Goal: Obtain resource: Download file/media

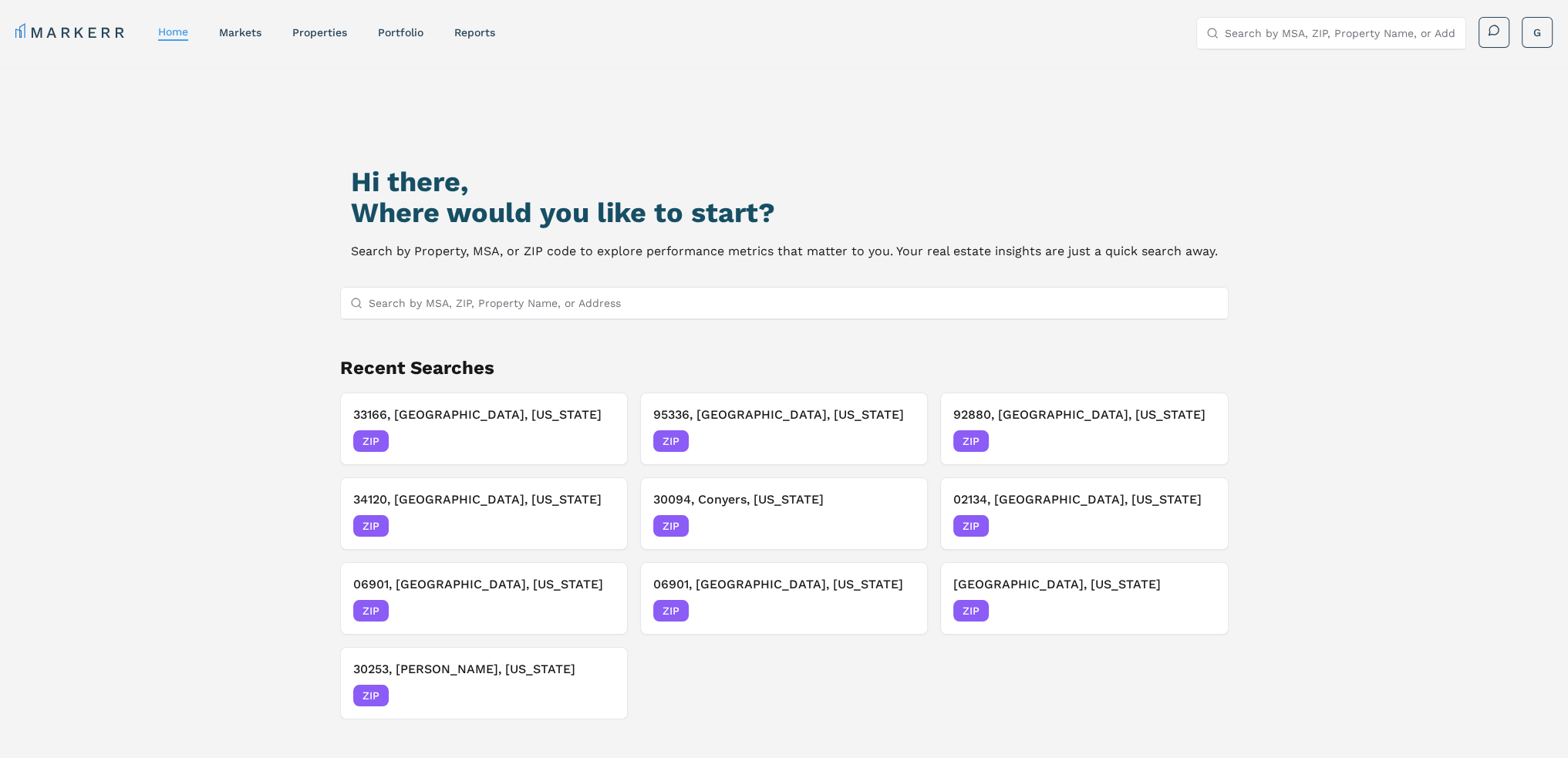
click at [563, 310] on input "Search by MSA, ZIP, Property Name, or Address" at bounding box center [793, 303] width 850 height 31
type input "29486"
click at [533, 328] on div "29486, Summerville, South Carolina" at bounding box center [462, 333] width 219 height 15
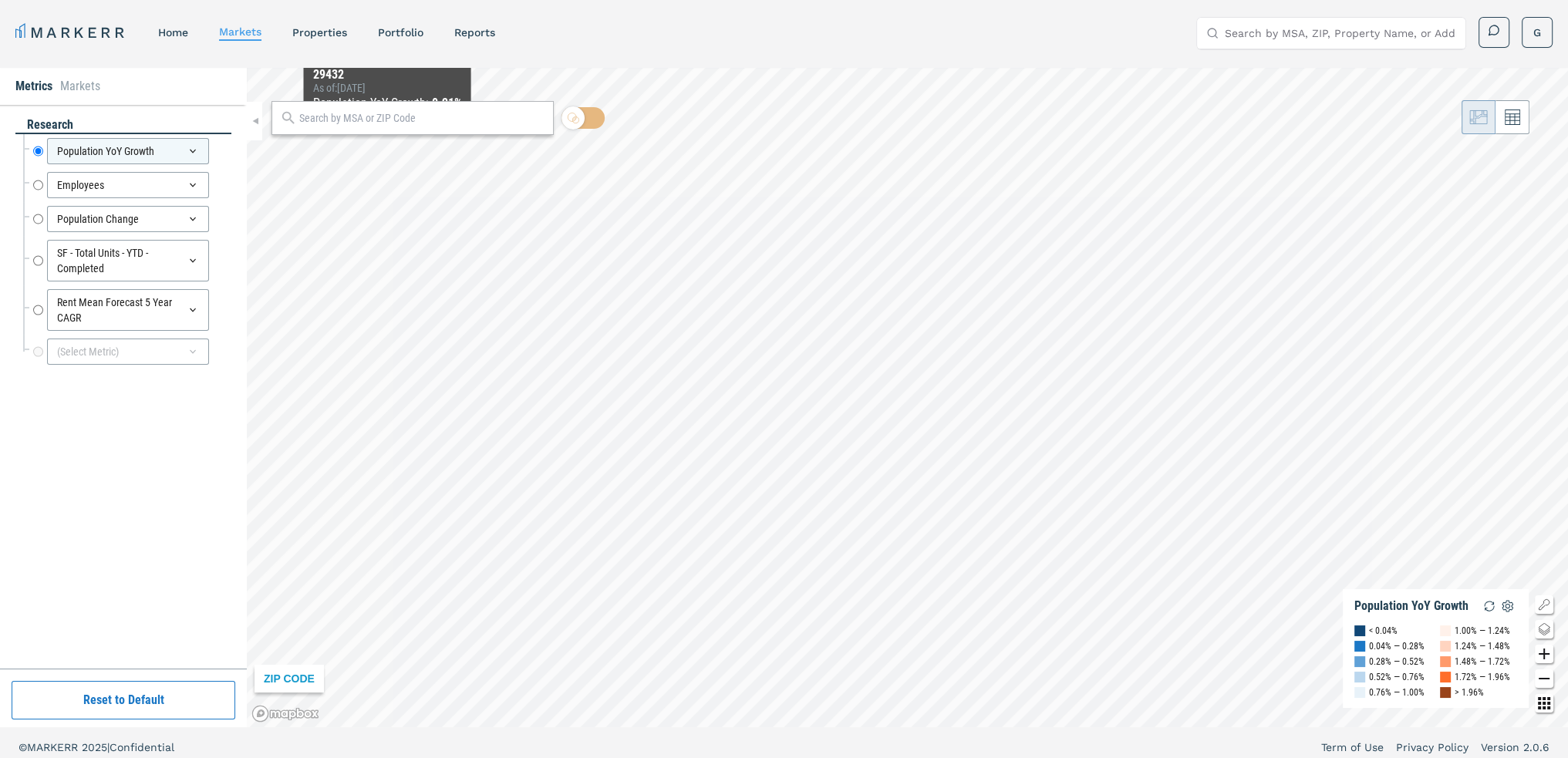
click at [382, 116] on input "text" at bounding box center [422, 118] width 246 height 16
type input "29486"
click at [384, 147] on div "29486, Summerville, South Carolina" at bounding box center [373, 152] width 181 height 16
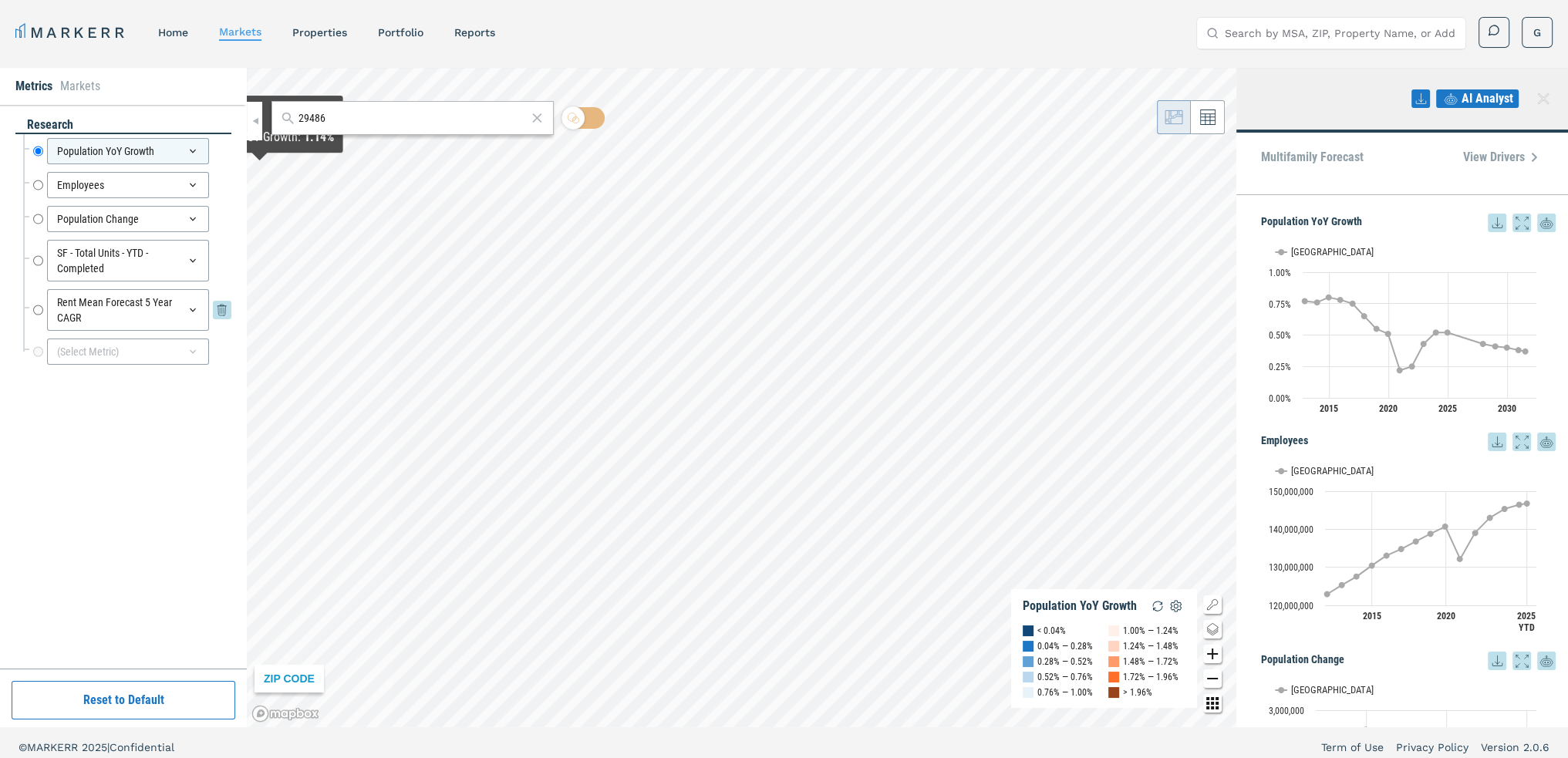
click at [36, 308] on input "Rent Mean Forecast 5 Year CAGR" at bounding box center [38, 310] width 10 height 42
radio input "false"
radio input "true"
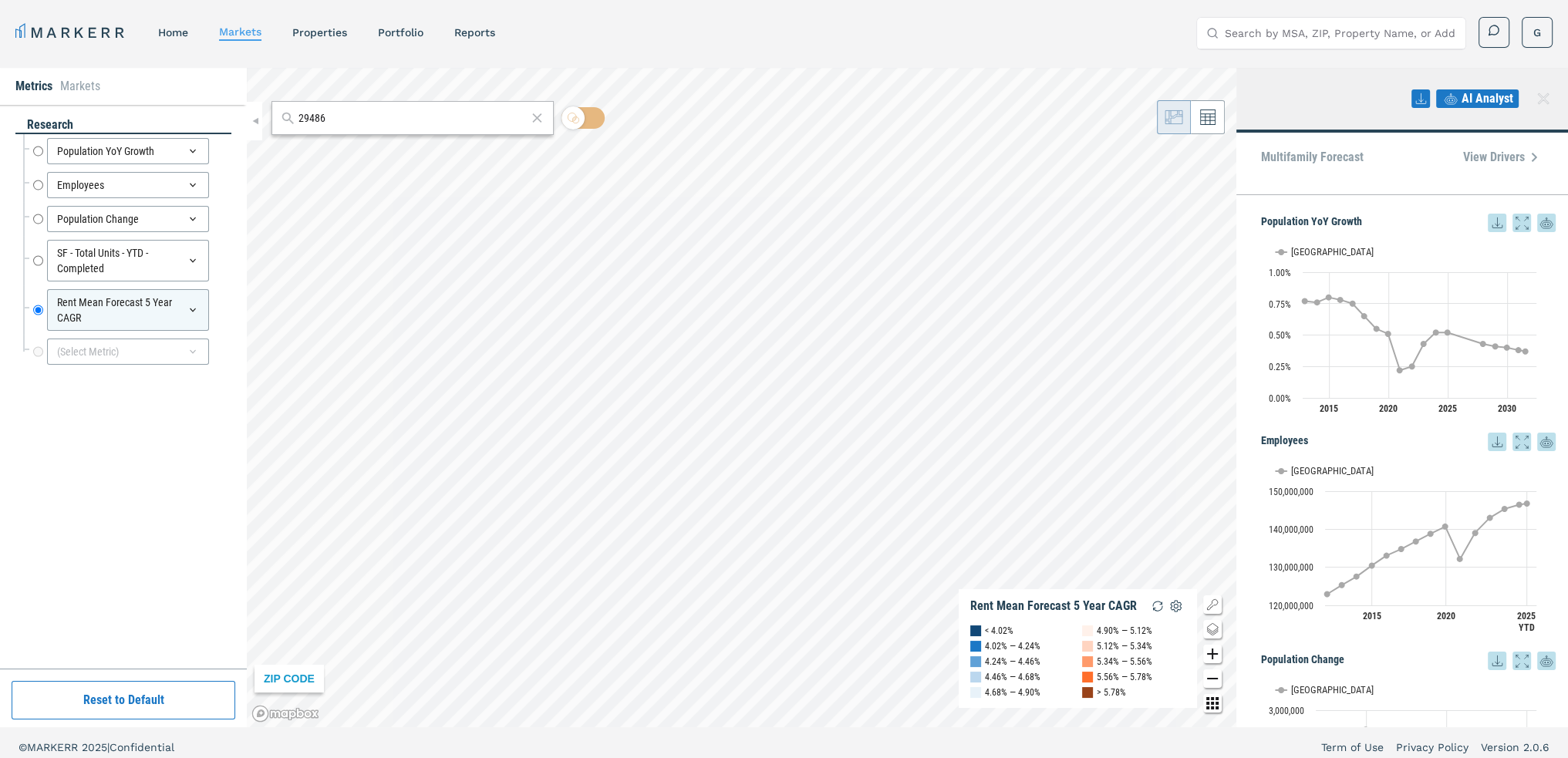
click at [333, 117] on input "29486" at bounding box center [412, 118] width 229 height 16
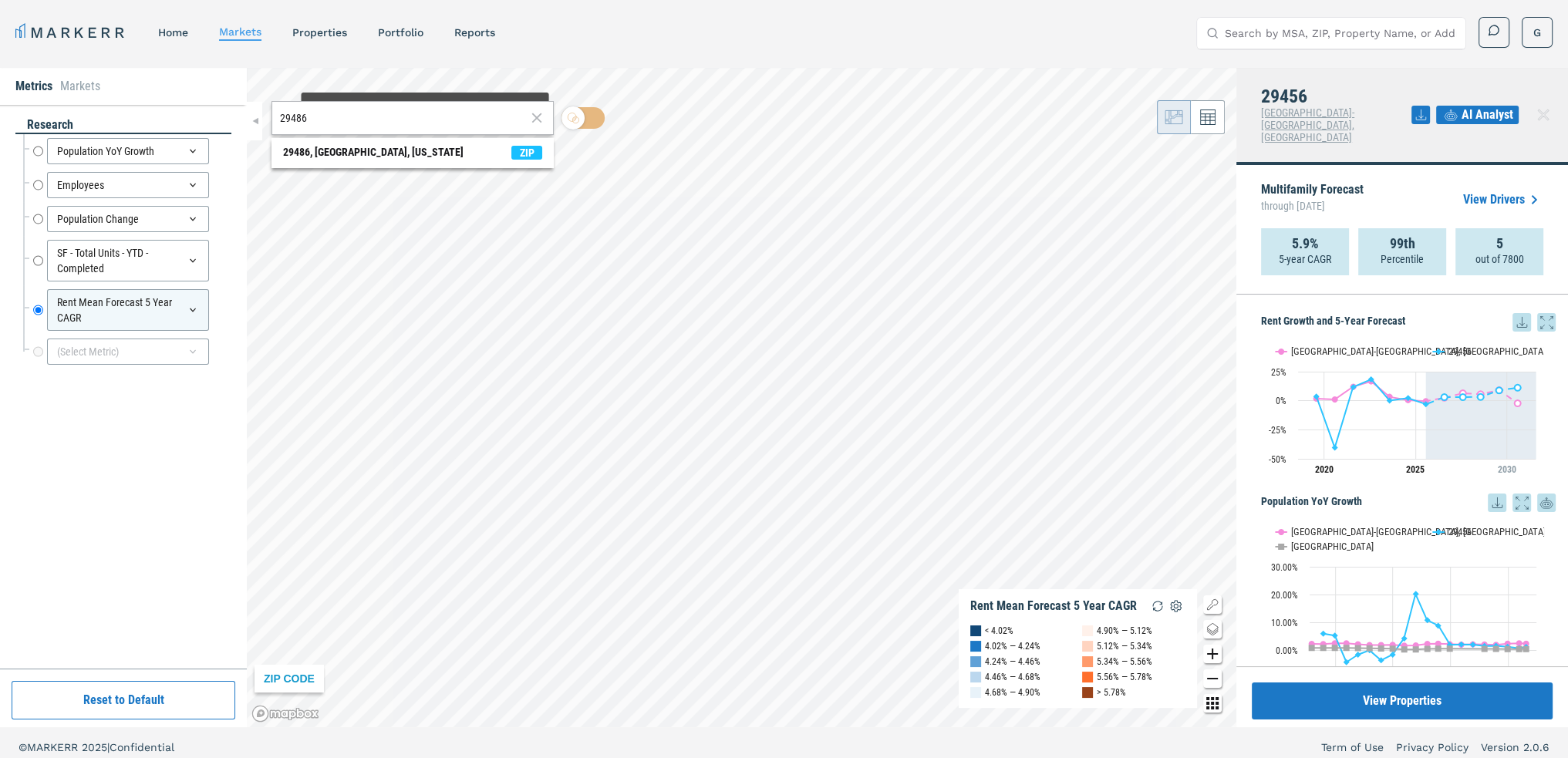
click at [359, 123] on input "29486" at bounding box center [402, 118] width 246 height 16
click at [362, 153] on div "29486, Summerville, South Carolina" at bounding box center [373, 152] width 181 height 16
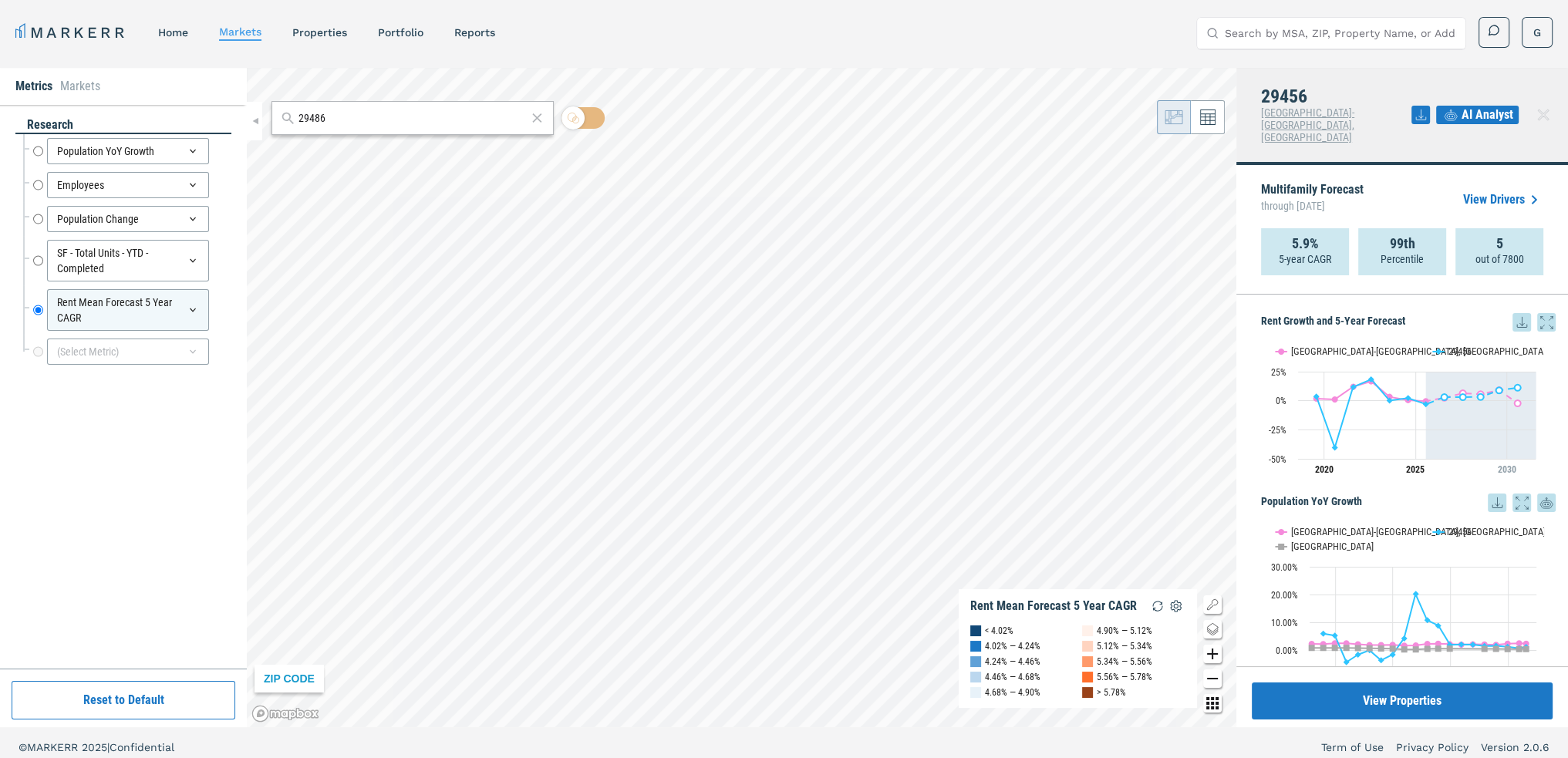
click at [955, 8] on div "MARKERR home markets properties Portfolio reports Search by MSA, ZIP, Property …" at bounding box center [784, 383] width 1568 height 767
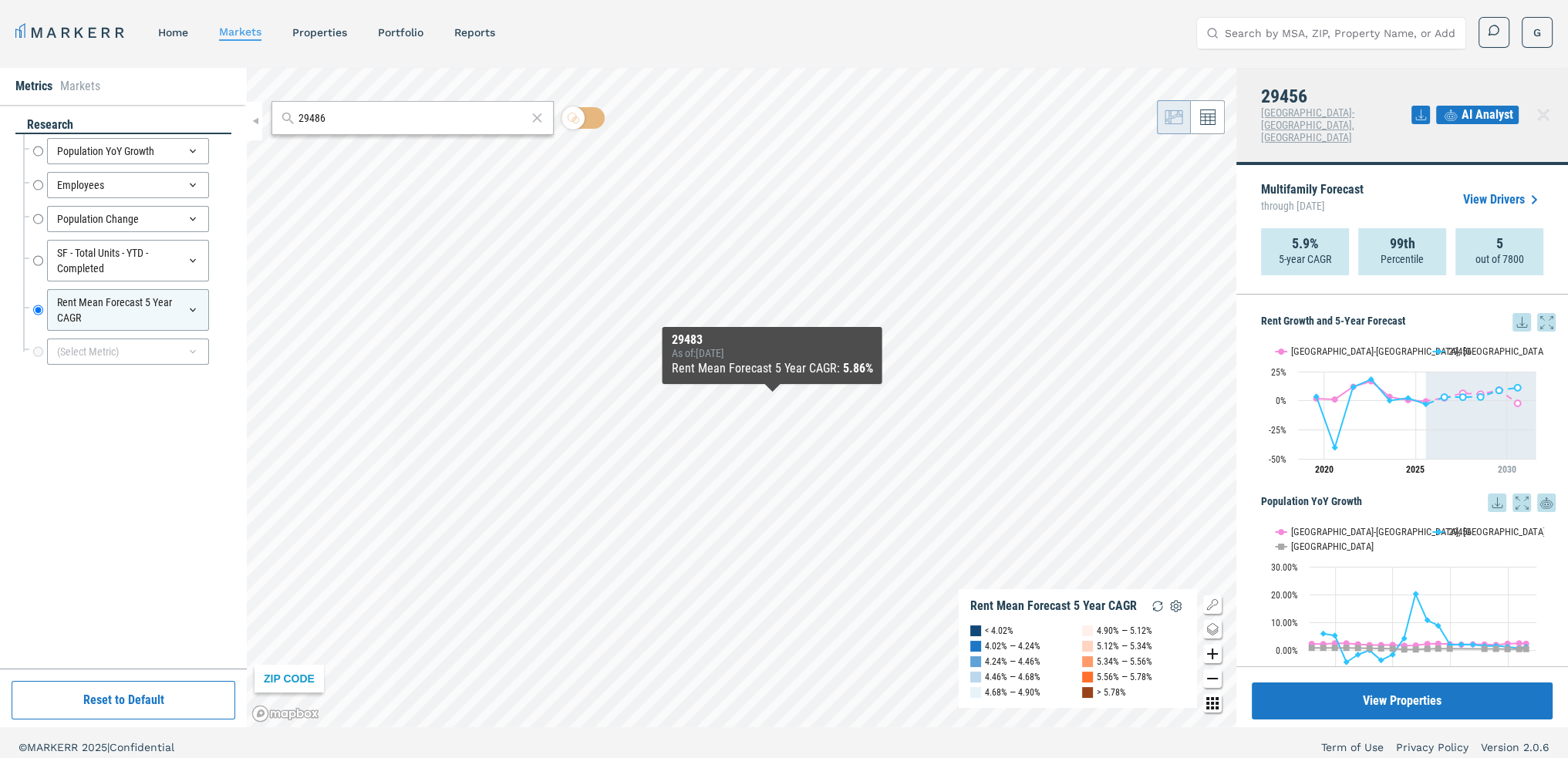
click at [735, 343] on div "29483" at bounding box center [772, 340] width 202 height 14
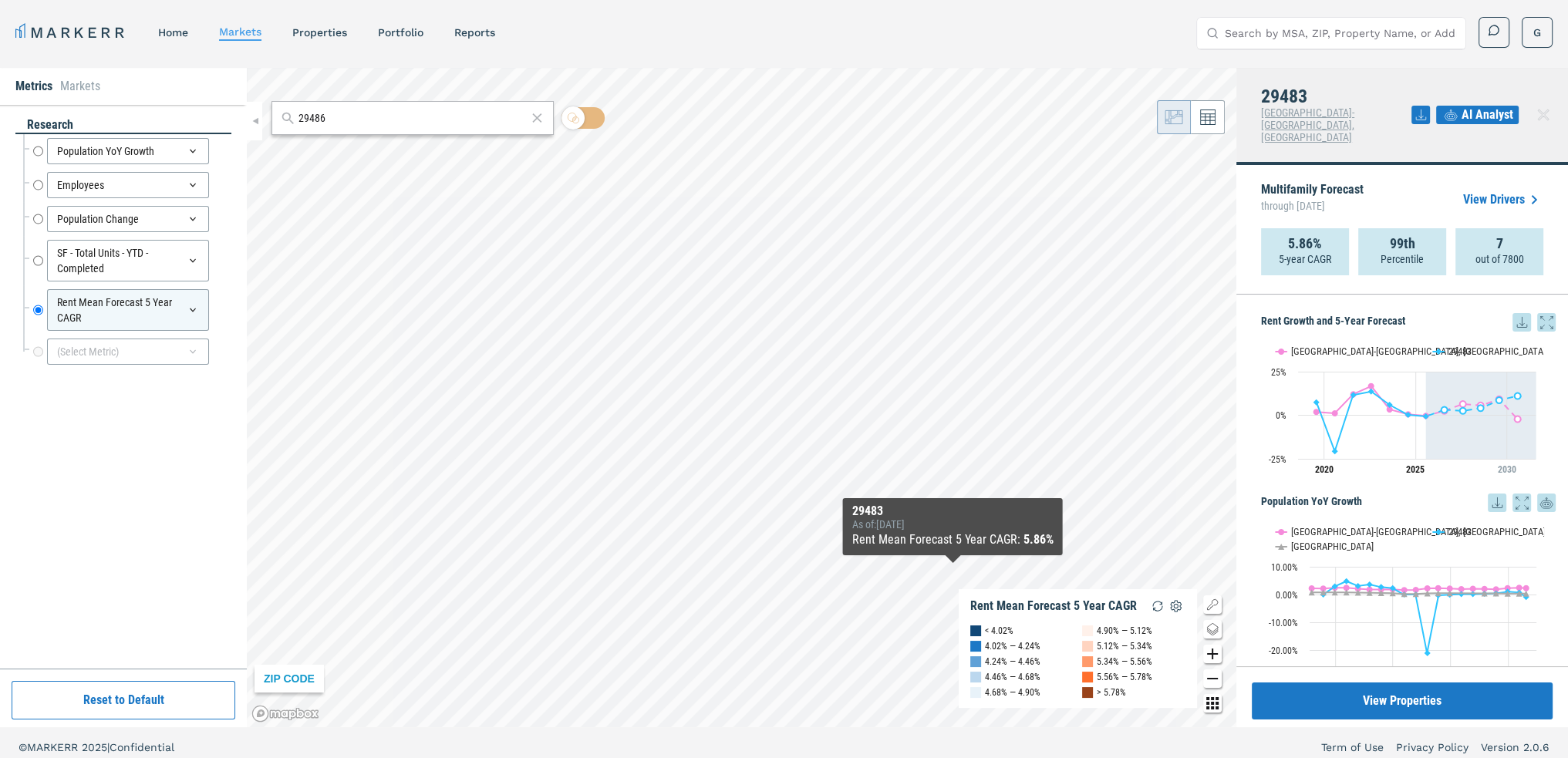
click at [1210, 626] on icon "Change style map button" at bounding box center [1212, 630] width 19 height 19
click at [1154, 616] on img at bounding box center [1153, 614] width 29 height 29
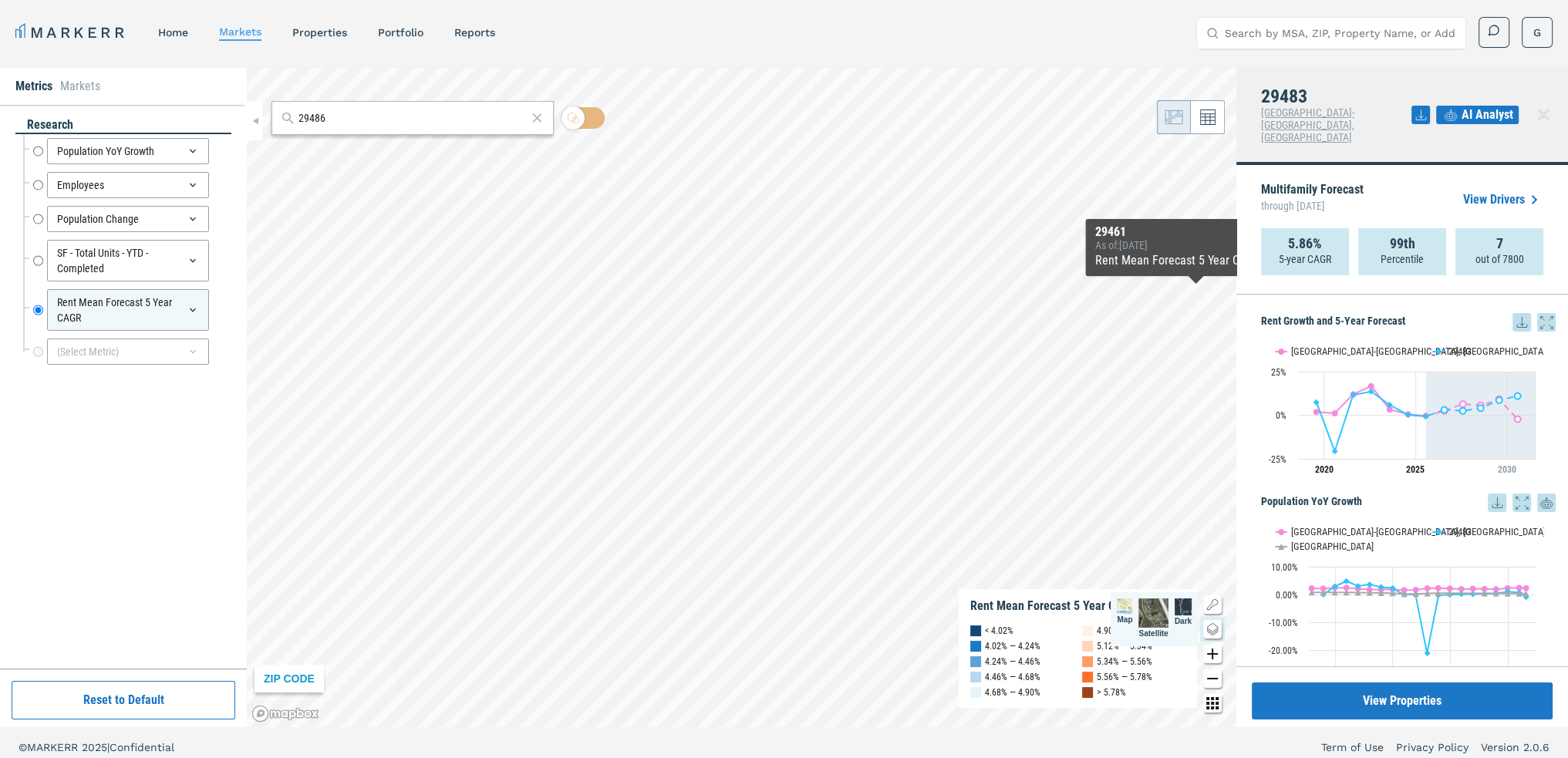
click at [1512, 313] on icon at bounding box center [1522, 322] width 19 height 19
click at [1484, 405] on div "Download as XLS" at bounding box center [1458, 396] width 123 height 34
